Goal: Information Seeking & Learning: Learn about a topic

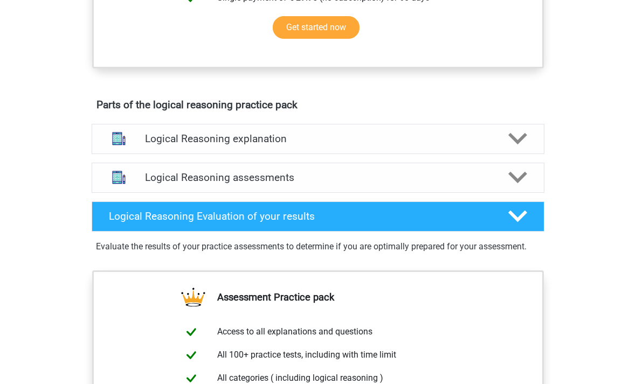
scroll to position [482, 0]
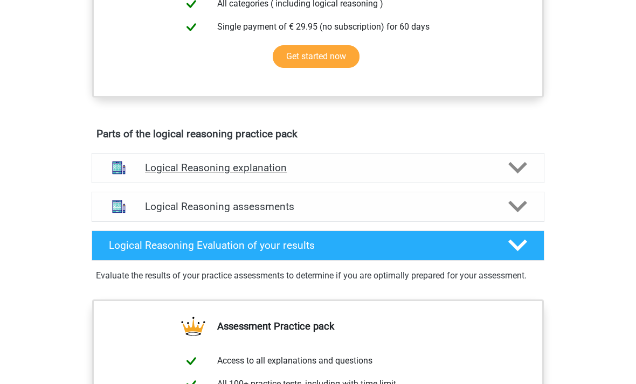
click at [516, 174] on polygon at bounding box center [517, 168] width 19 height 12
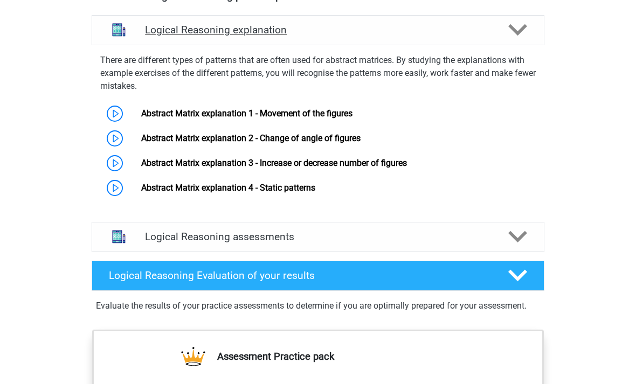
scroll to position [620, 0]
click at [514, 243] on polygon at bounding box center [517, 237] width 19 height 12
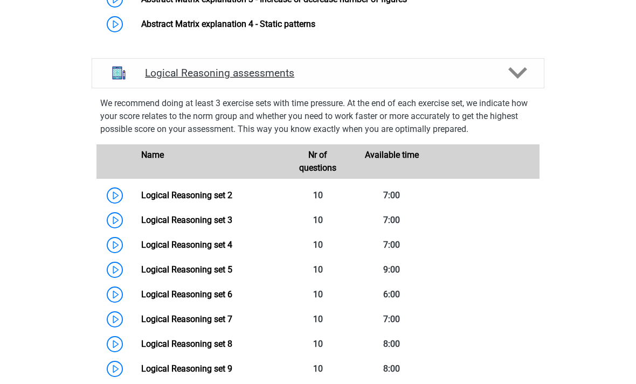
scroll to position [784, 0]
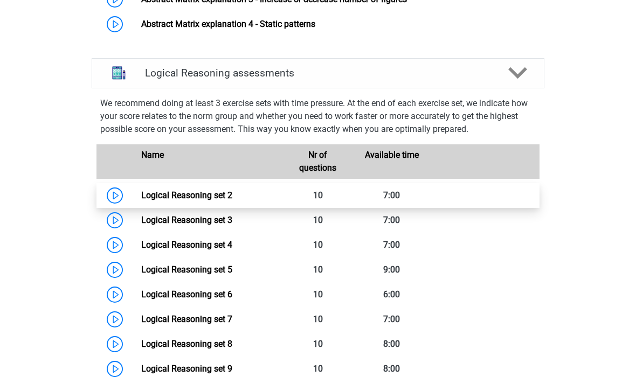
click at [200, 200] on link "Logical Reasoning set 2" at bounding box center [186, 195] width 91 height 10
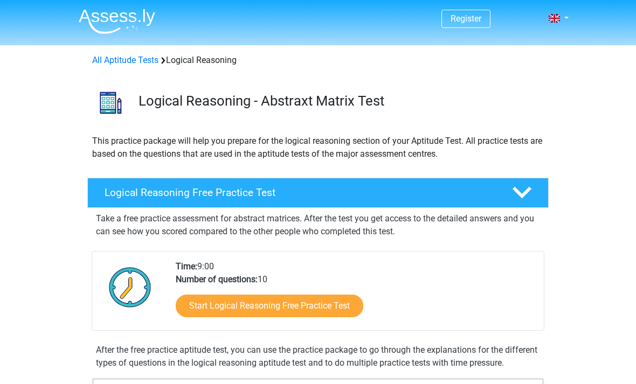
scroll to position [818, 0]
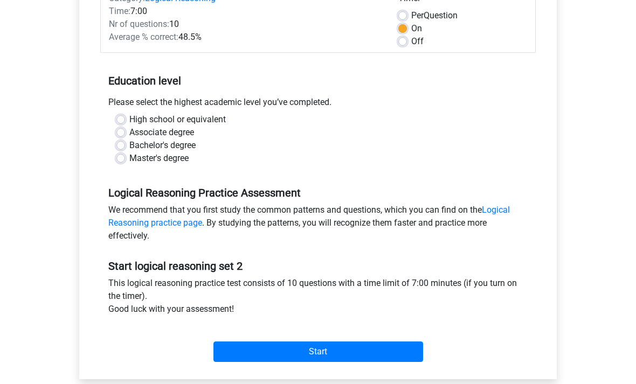
scroll to position [157, 0]
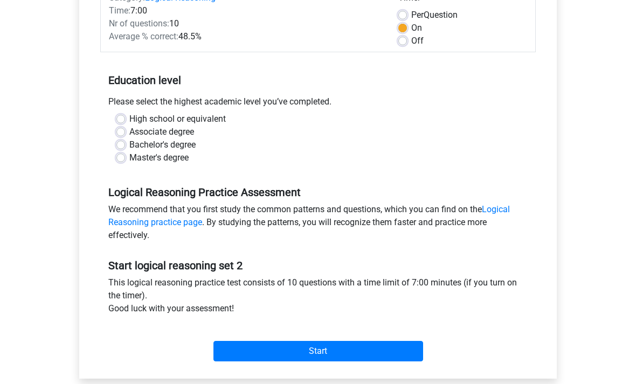
click at [129, 115] on label "High school or equivalent" at bounding box center [177, 119] width 96 height 13
click at [119, 115] on input "High school or equivalent" at bounding box center [120, 118] width 9 height 11
radio input "true"
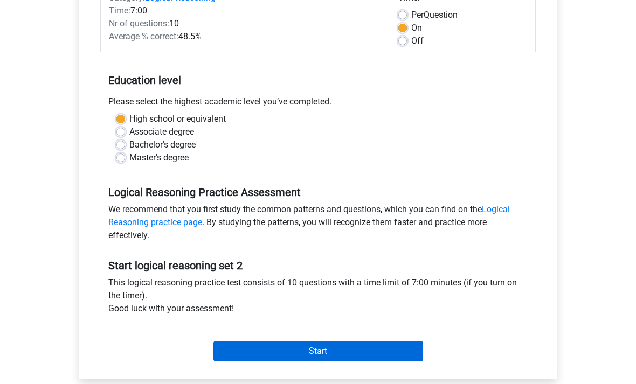
click at [326, 352] on input "Start" at bounding box center [318, 352] width 210 height 20
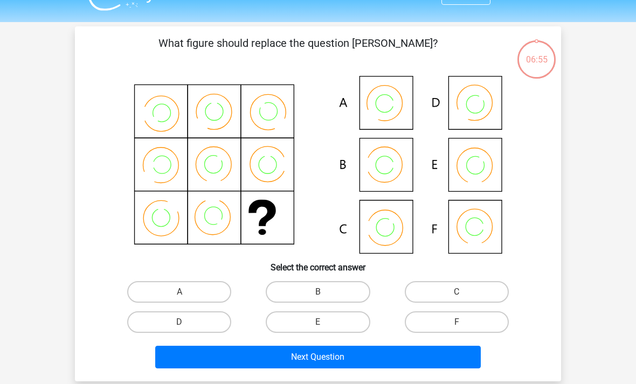
scroll to position [23, 0]
click at [384, 236] on icon at bounding box center [318, 165] width 434 height 178
click at [386, 229] on icon at bounding box center [318, 165] width 434 height 178
click at [452, 295] on label "C" at bounding box center [457, 292] width 104 height 22
click at [456, 295] on input "C" at bounding box center [459, 295] width 7 height 7
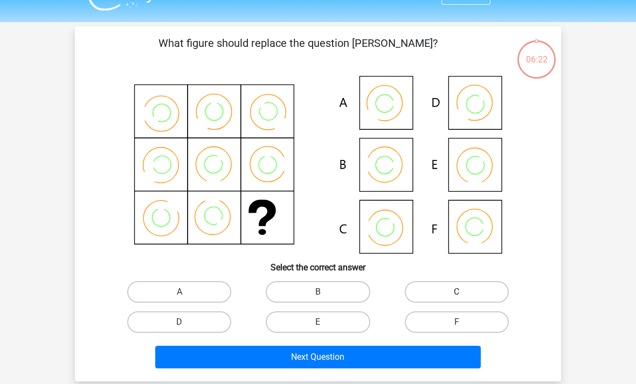
radio input "true"
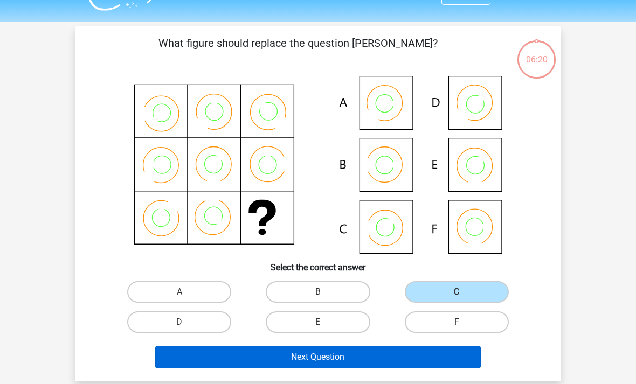
click at [357, 358] on button "Next Question" at bounding box center [318, 357] width 326 height 23
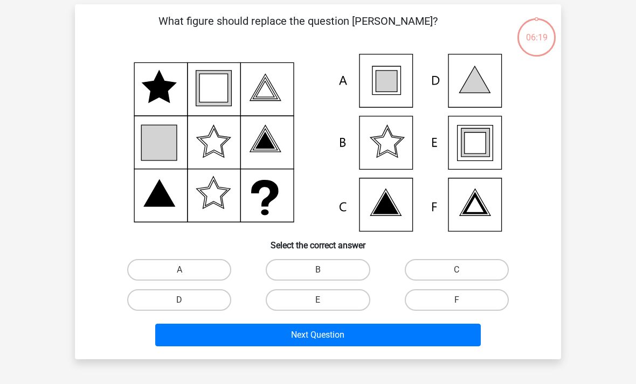
scroll to position [50, 0]
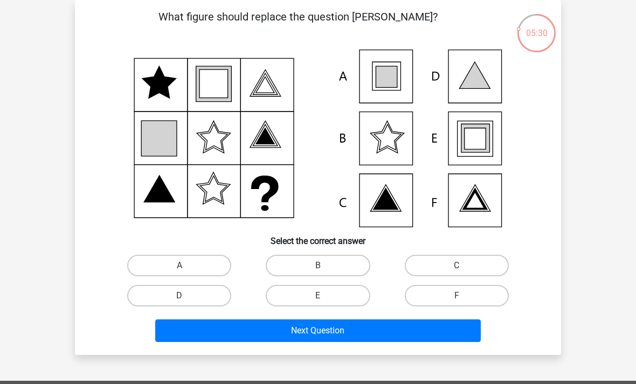
click at [379, 80] on icon at bounding box center [385, 76] width 21 height 21
click at [180, 273] on input "A" at bounding box center [182, 269] width 7 height 7
radio input "true"
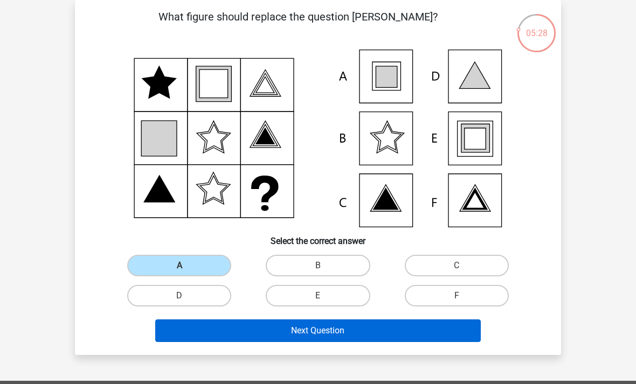
click at [300, 339] on button "Next Question" at bounding box center [318, 330] width 326 height 23
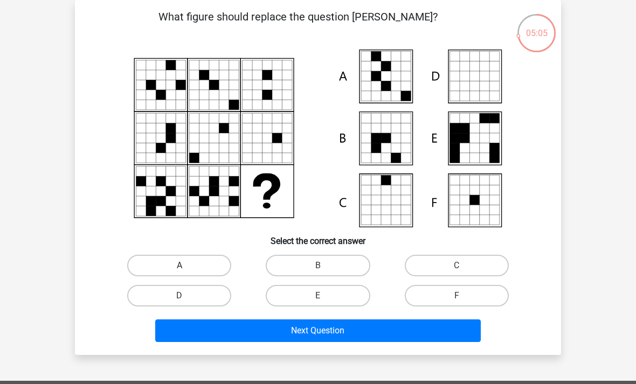
click at [203, 265] on label "A" at bounding box center [179, 266] width 104 height 22
click at [186, 266] on input "A" at bounding box center [182, 269] width 7 height 7
radio input "true"
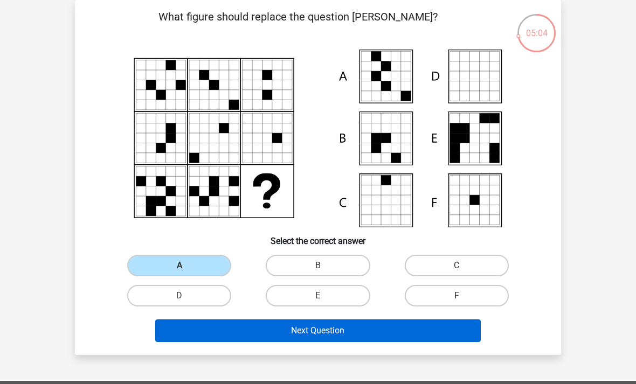
click at [293, 330] on button "Next Question" at bounding box center [318, 330] width 326 height 23
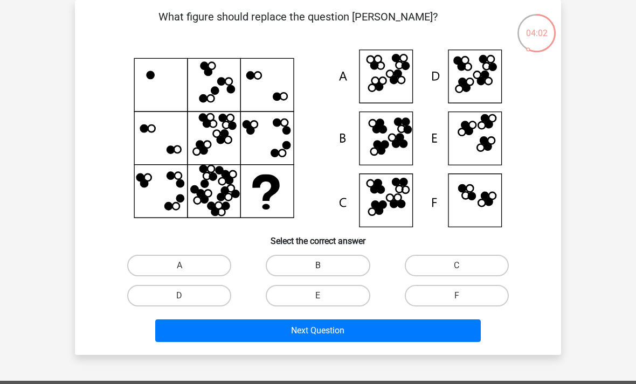
click at [314, 263] on label "B" at bounding box center [318, 266] width 104 height 22
click at [318, 266] on input "B" at bounding box center [321, 269] width 7 height 7
radio input "true"
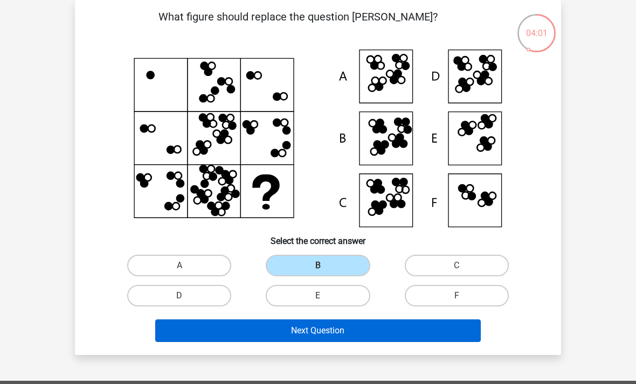
click at [337, 333] on button "Next Question" at bounding box center [318, 330] width 326 height 23
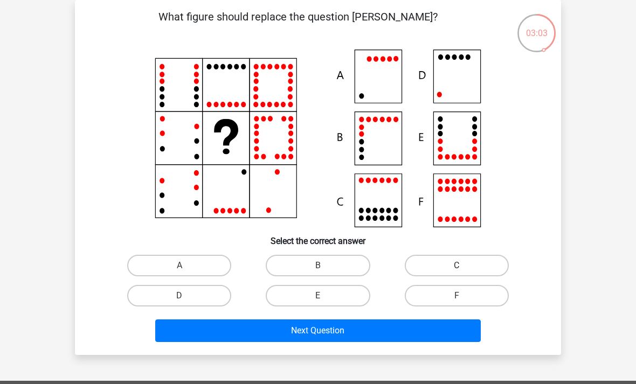
click at [438, 262] on label "C" at bounding box center [457, 266] width 104 height 22
click at [456, 266] on input "C" at bounding box center [459, 269] width 7 height 7
radio input "true"
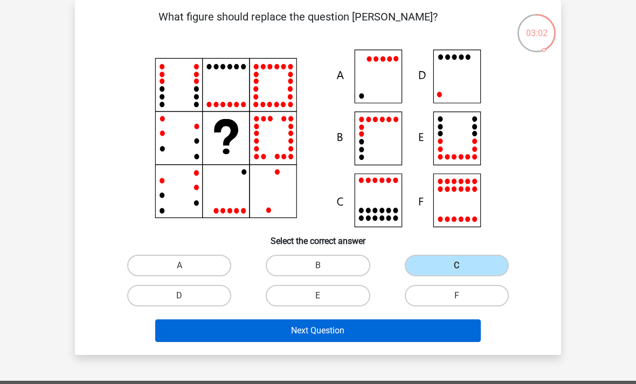
click at [328, 331] on button "Next Question" at bounding box center [318, 330] width 326 height 23
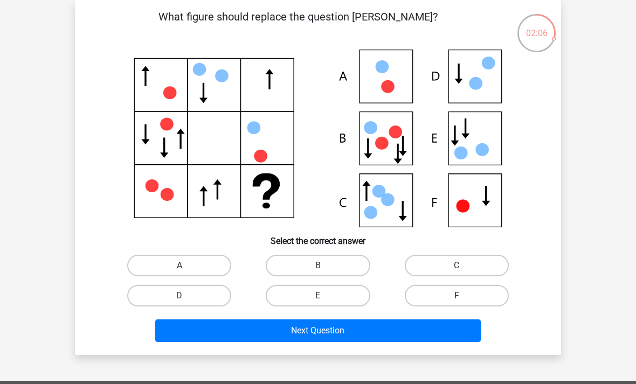
click at [444, 298] on label "F" at bounding box center [457, 296] width 104 height 22
click at [456, 298] on input "F" at bounding box center [459, 299] width 7 height 7
radio input "true"
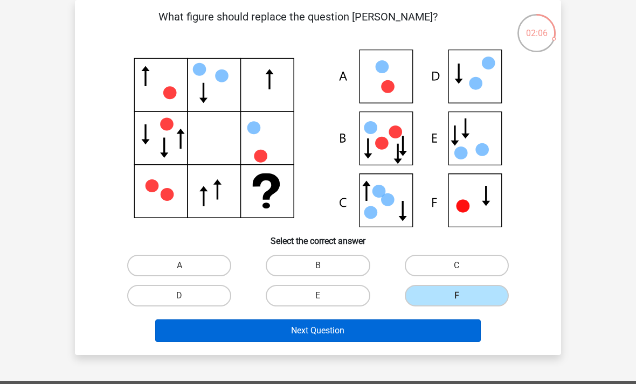
click at [374, 331] on button "Next Question" at bounding box center [318, 330] width 326 height 23
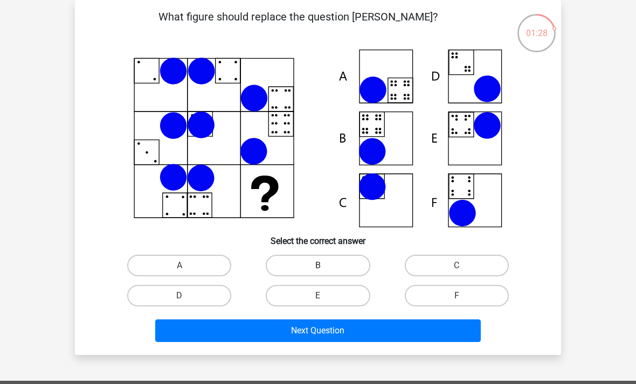
click at [320, 264] on label "B" at bounding box center [318, 266] width 104 height 22
click at [320, 266] on input "B" at bounding box center [321, 269] width 7 height 7
radio input "true"
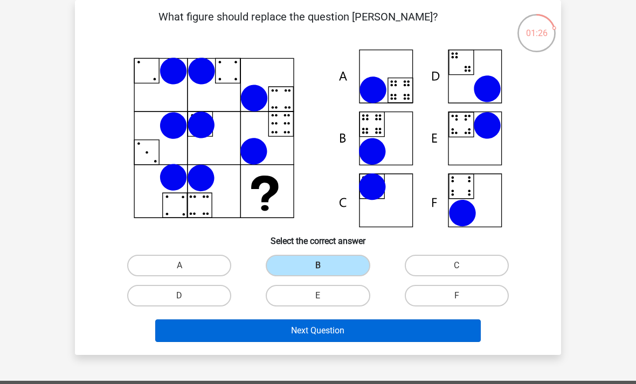
click at [346, 331] on button "Next Question" at bounding box center [318, 330] width 326 height 23
